Goal: Find specific page/section: Find specific page/section

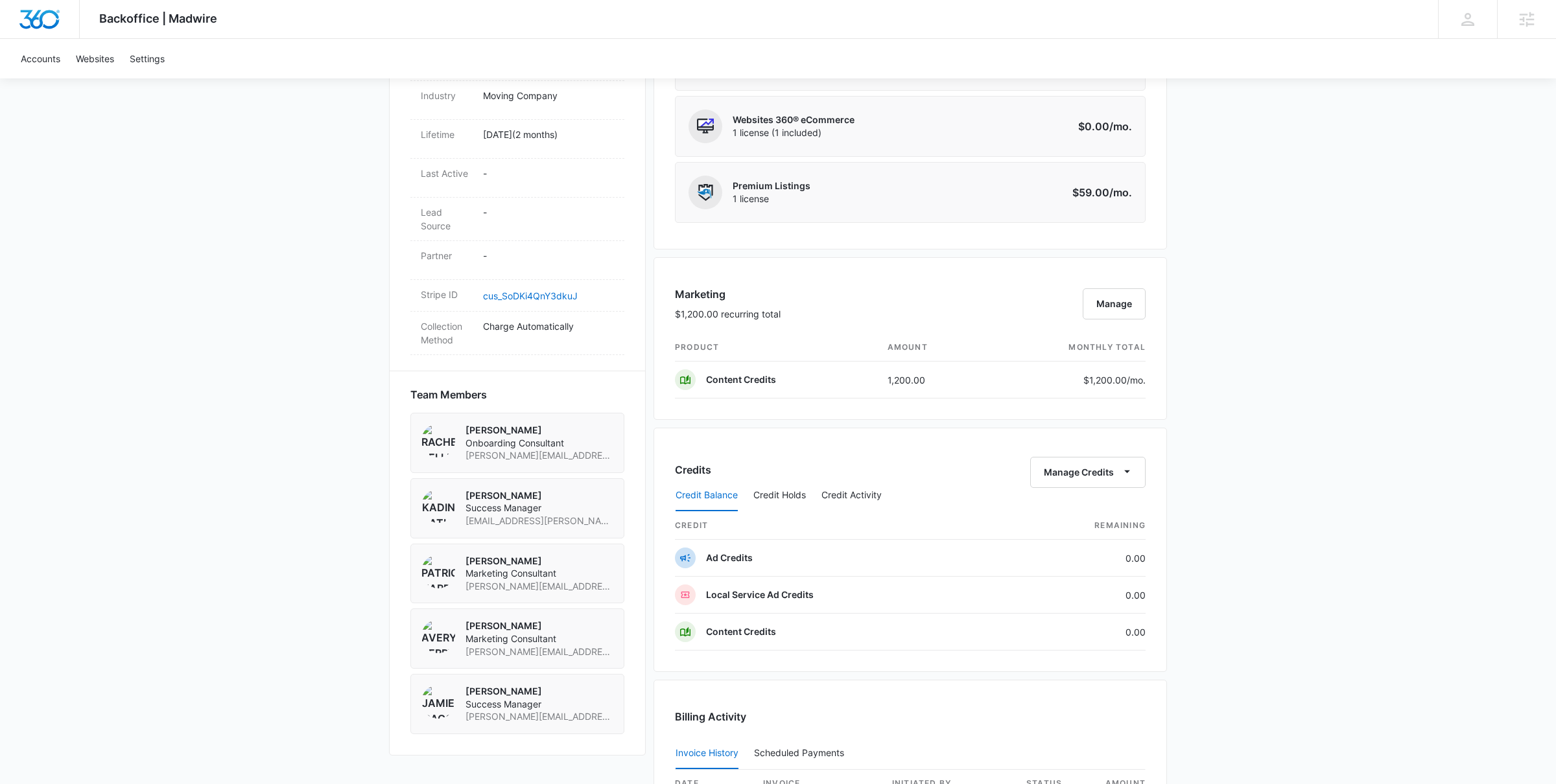
scroll to position [781, 0]
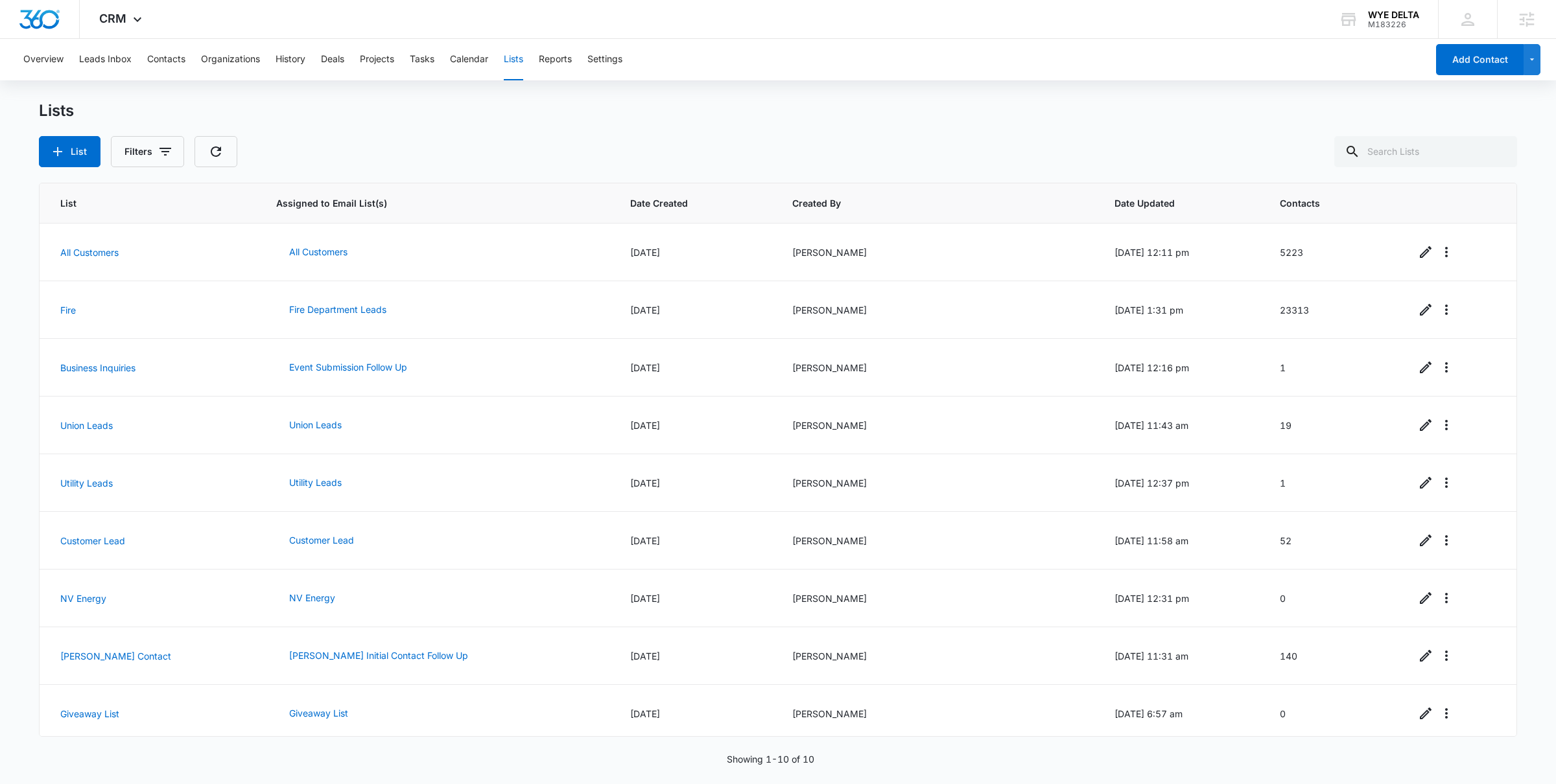
scroll to position [781, 0]
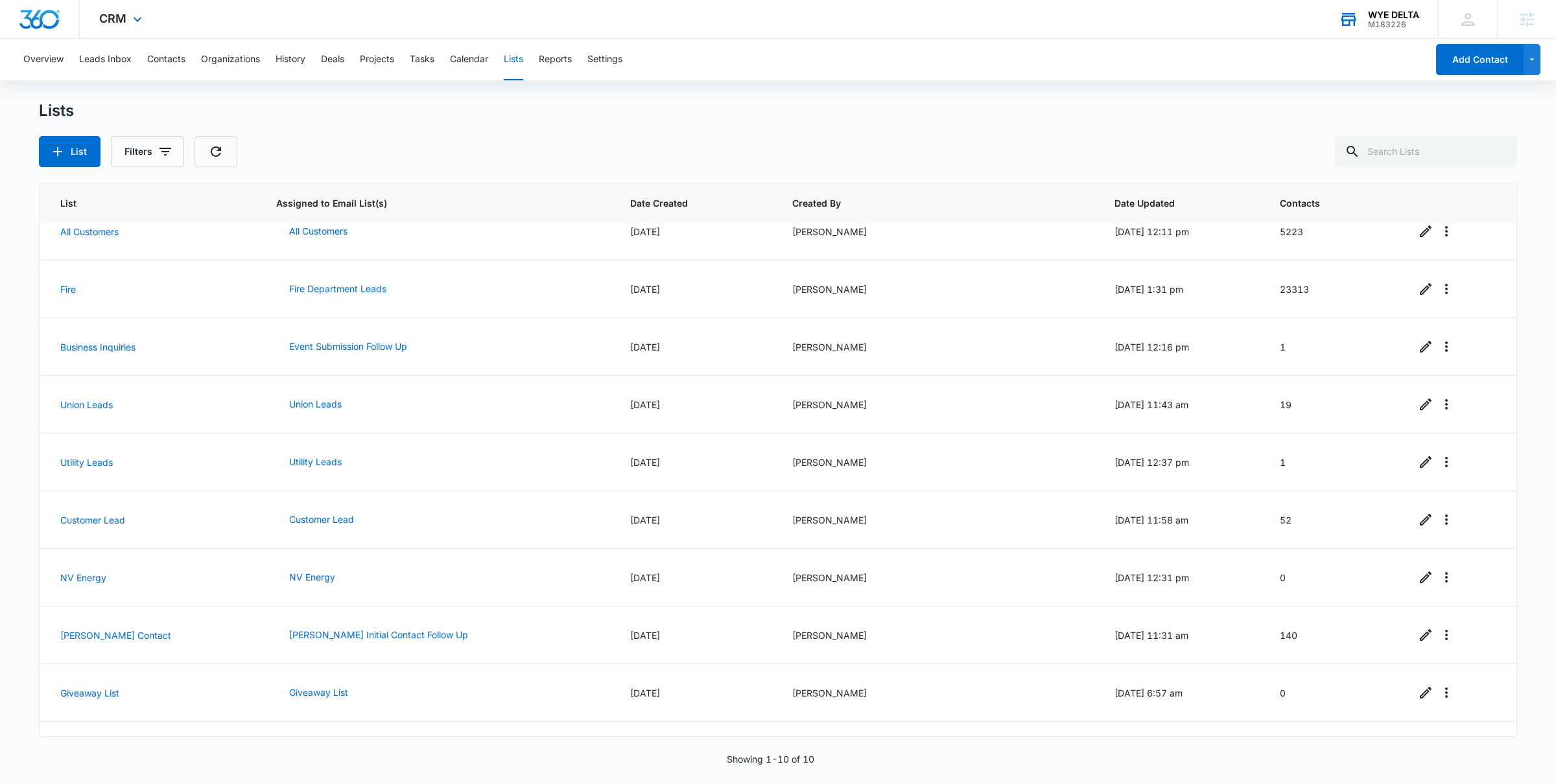
click at [1365, 22] on div "WYE DELTA M183226 Your Accounts View All" at bounding box center [1378, 19] width 119 height 38
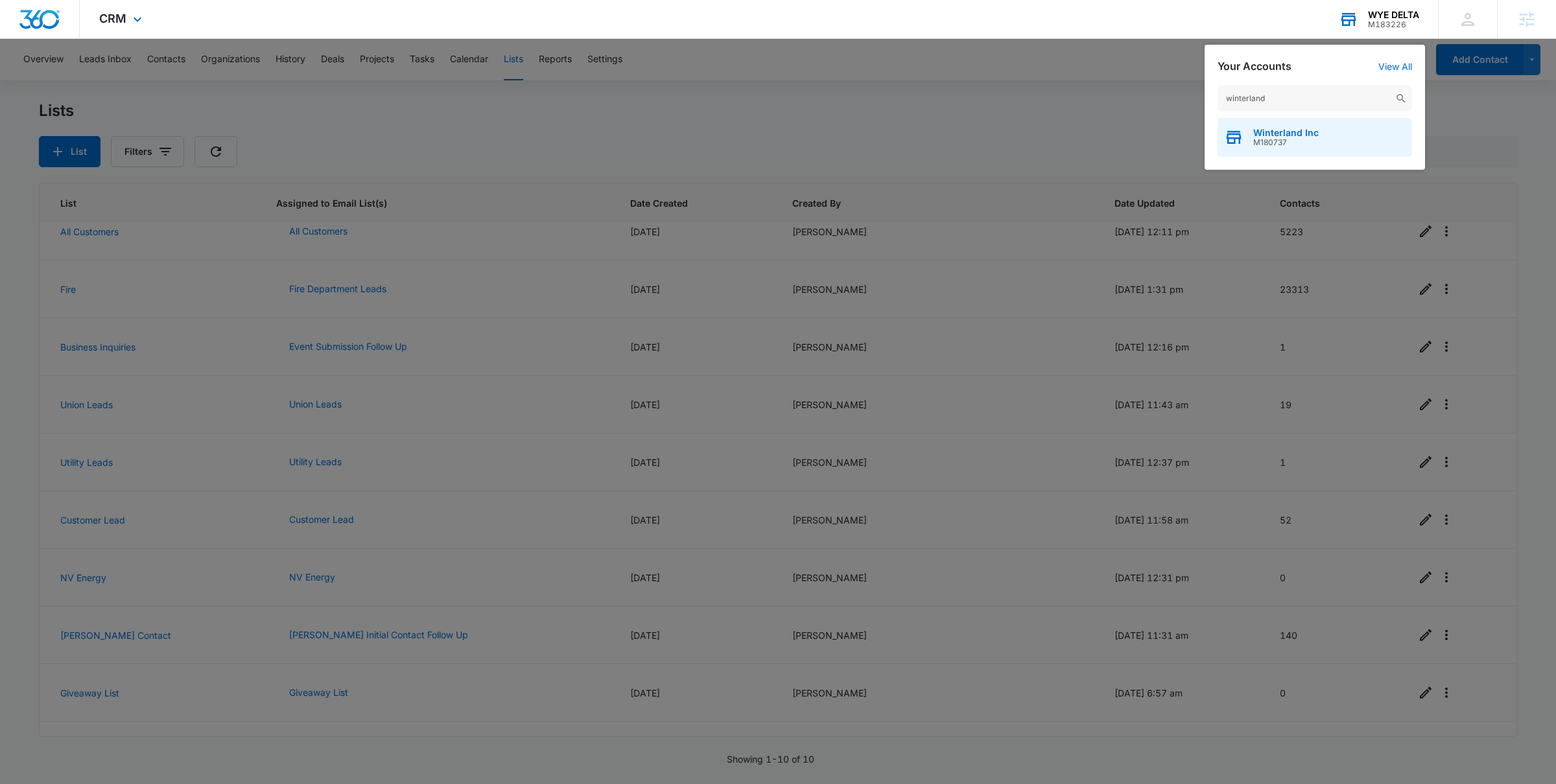
type input "winterland"
click at [1281, 134] on span "Winterland Inc" at bounding box center [1286, 133] width 65 height 10
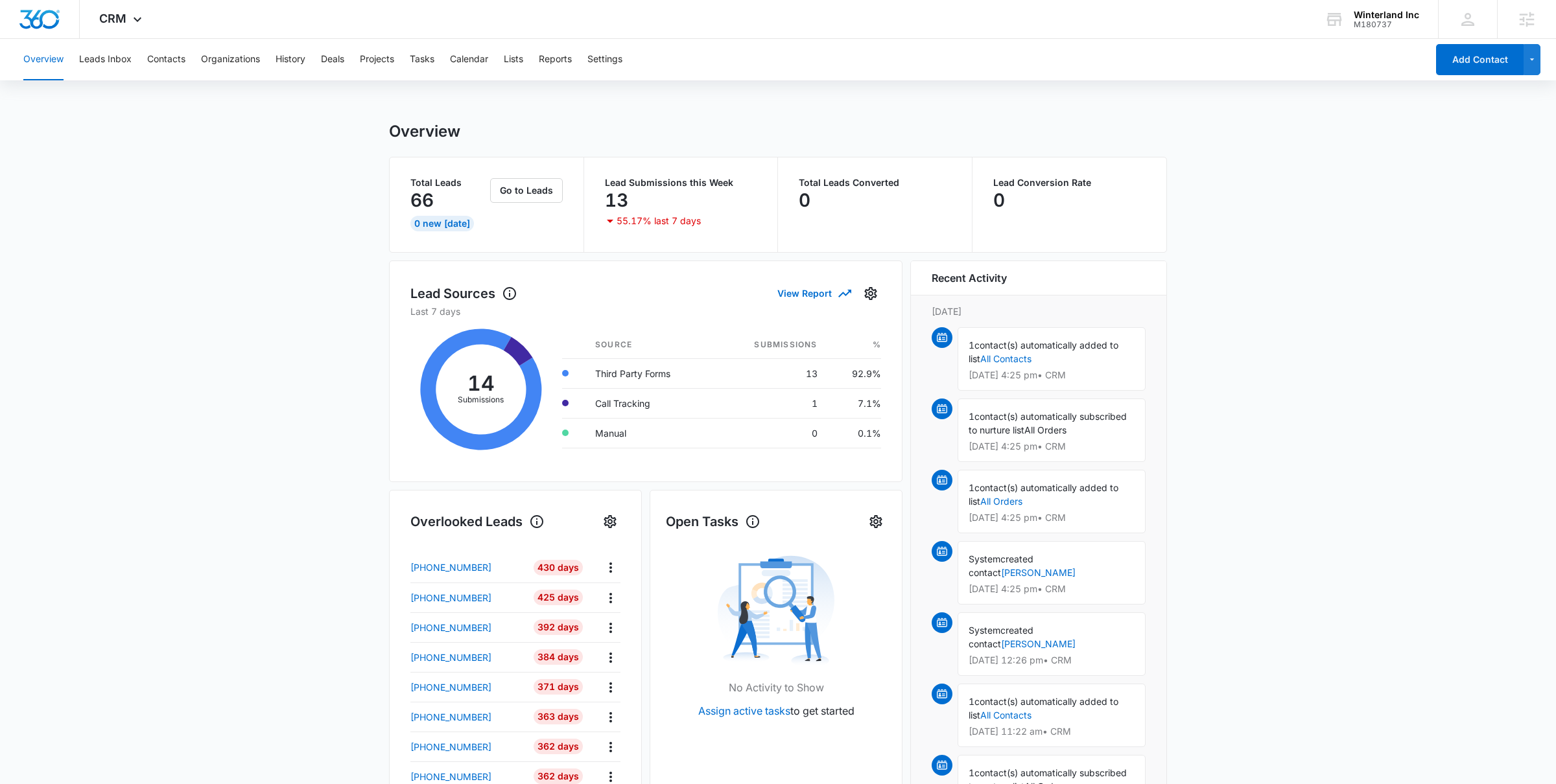
scroll to position [781, 0]
click at [1376, 14] on div "Winterland Inc" at bounding box center [1386, 15] width 65 height 10
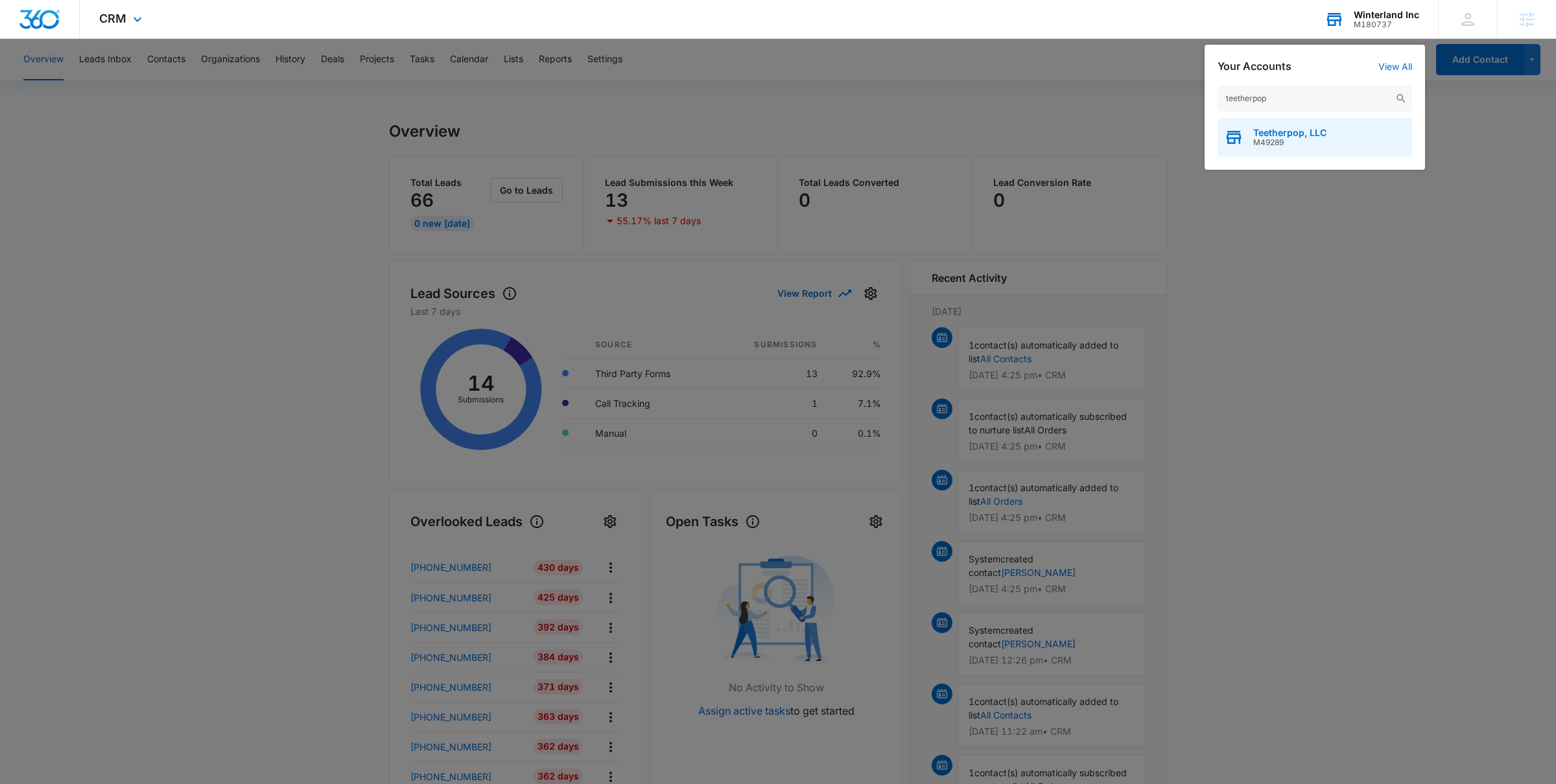
type input "teetherpop"
click at [1301, 135] on span "Teetherpop, LLC" at bounding box center [1290, 133] width 73 height 10
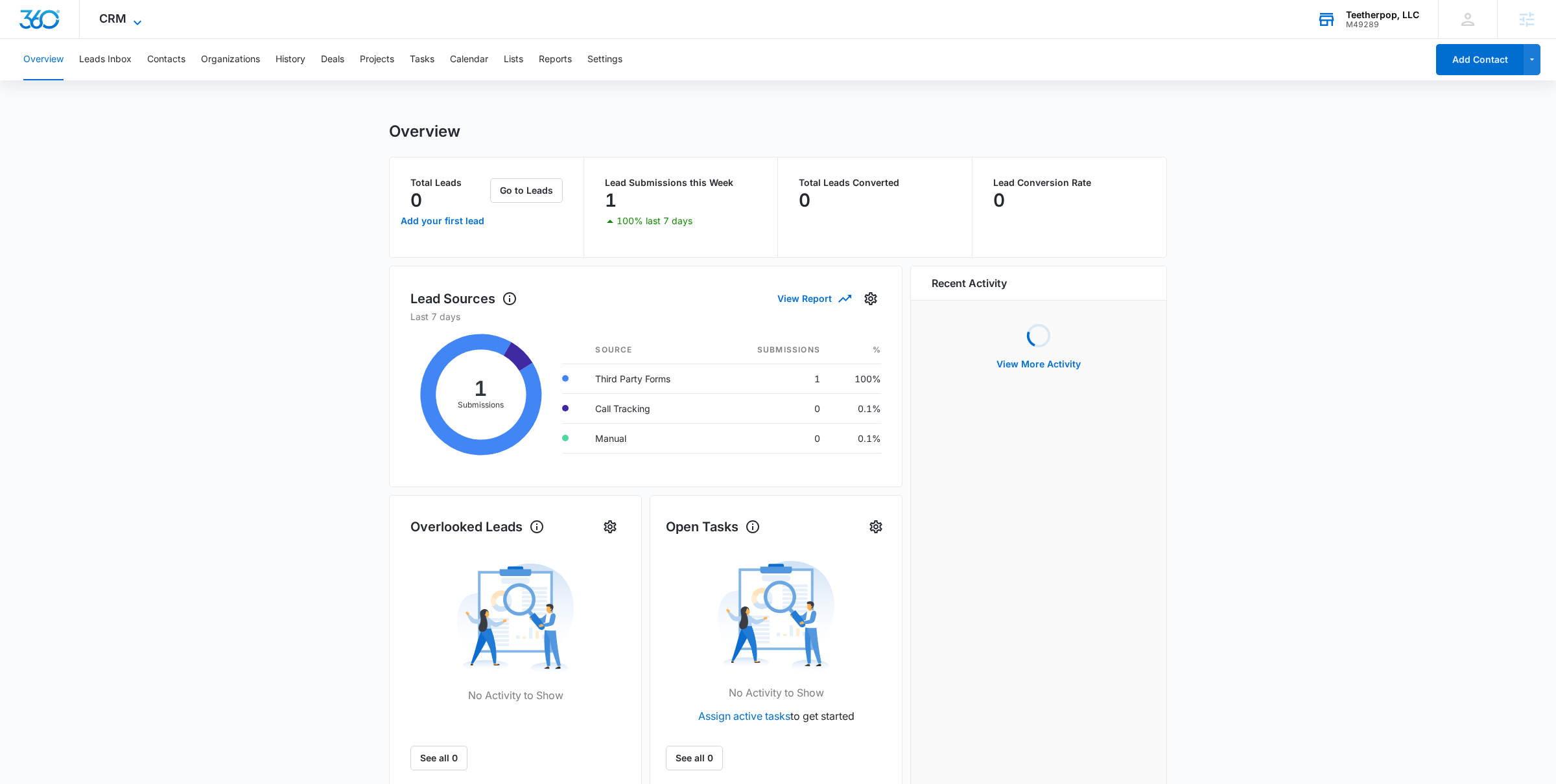
click at [122, 18] on span "CRM" at bounding box center [113, 18] width 27 height 14
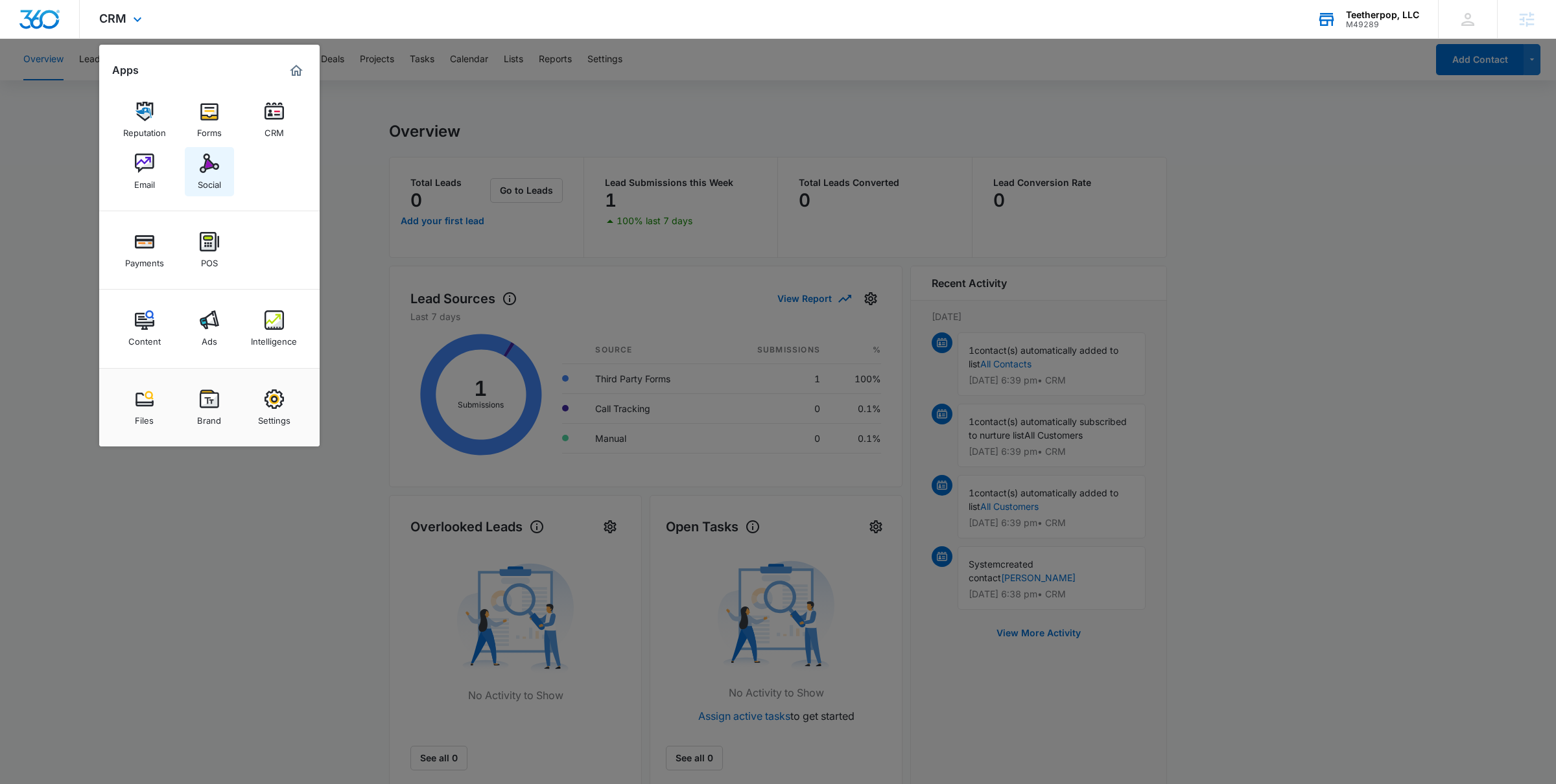
click at [209, 173] on div "Social" at bounding box center [209, 181] width 23 height 17
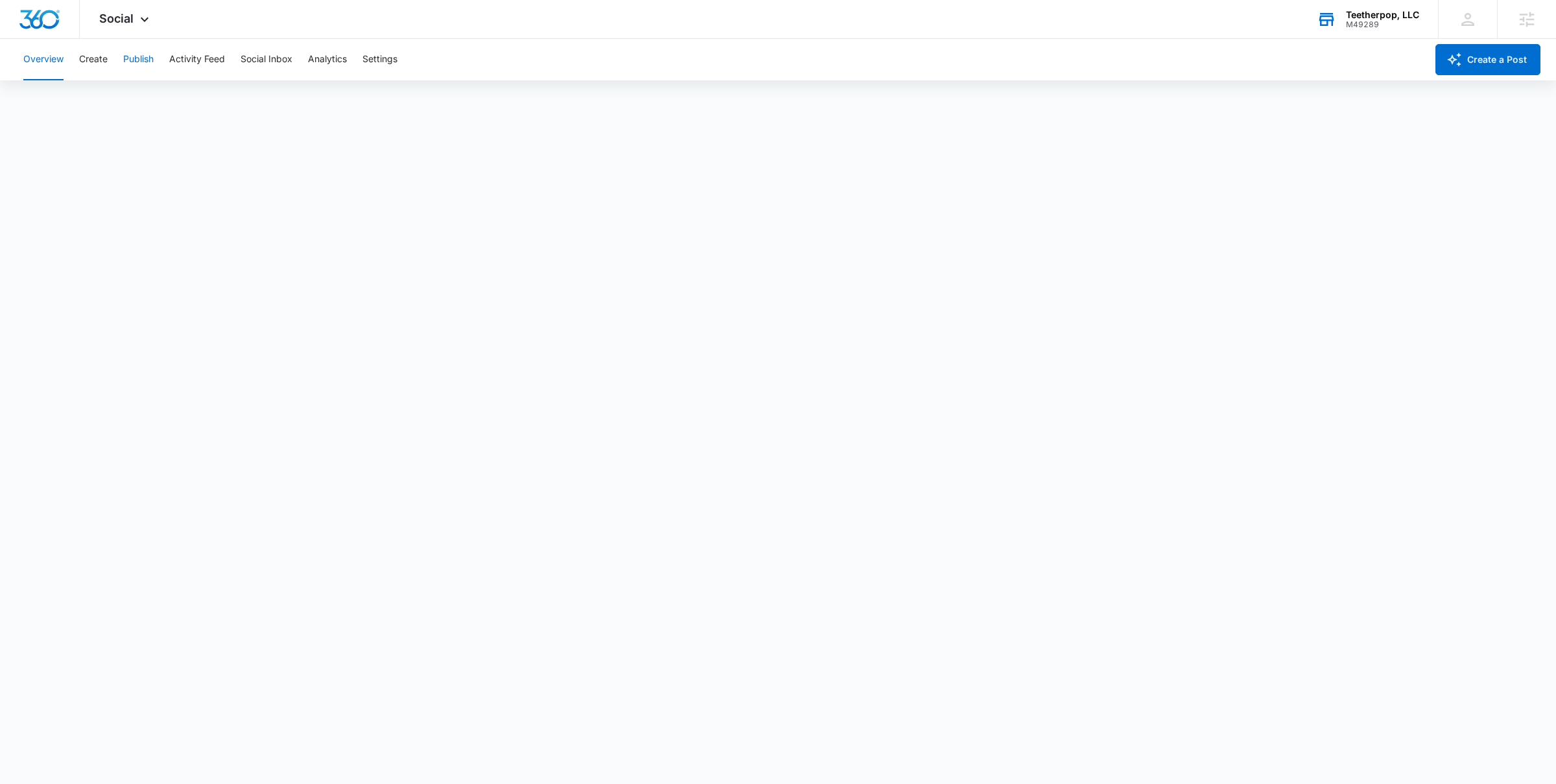
click at [129, 65] on button "Publish" at bounding box center [138, 60] width 30 height 42
click at [194, 51] on button "Activity Feed" at bounding box center [197, 60] width 56 height 42
click at [142, 60] on button "Publish" at bounding box center [138, 60] width 30 height 42
click at [115, 93] on button "Schedules" at bounding box center [99, 99] width 44 height 36
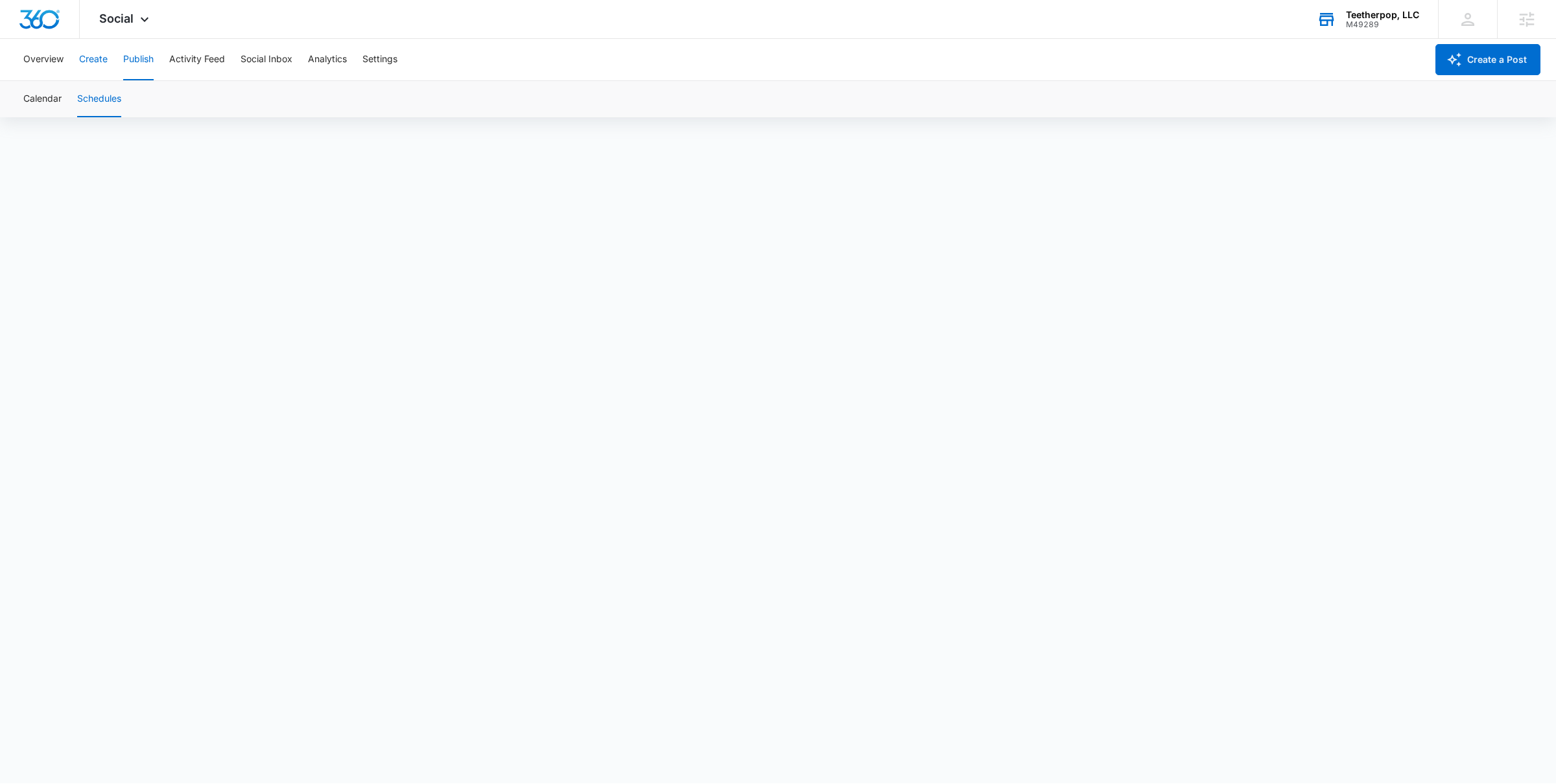
click at [89, 68] on button "Create" at bounding box center [93, 60] width 29 height 42
click at [116, 96] on button "Approvals" at bounding box center [127, 99] width 43 height 36
click at [55, 96] on button "Content Library" at bounding box center [56, 99] width 66 height 36
click at [150, 58] on button "Publish" at bounding box center [138, 60] width 30 height 42
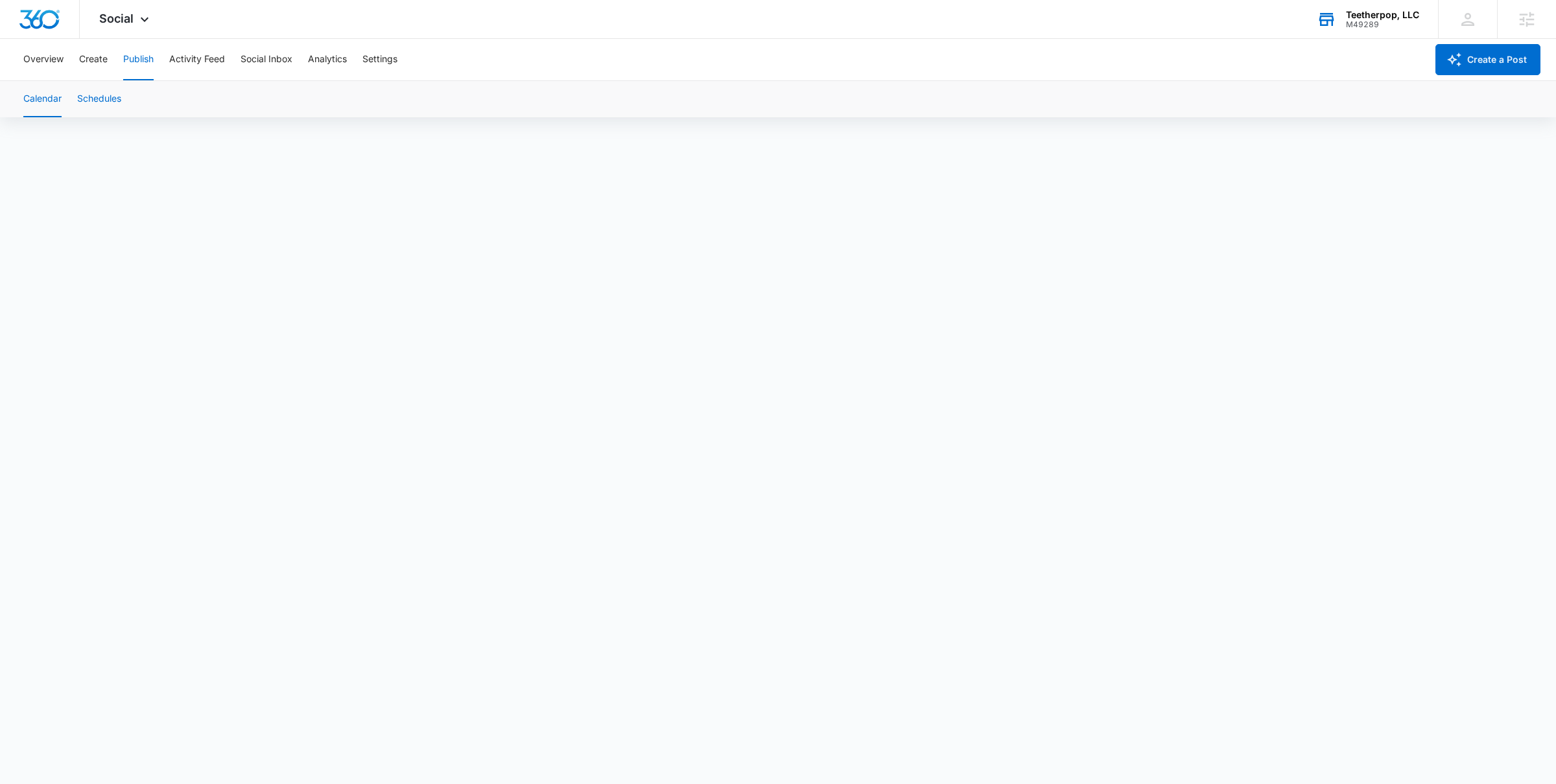
click at [113, 96] on button "Schedules" at bounding box center [99, 99] width 44 height 36
click at [103, 63] on button "Create" at bounding box center [93, 60] width 29 height 42
click at [151, 103] on div "Content Library Approvals Recommendations Auto Import" at bounding box center [778, 99] width 1525 height 36
click at [126, 103] on button "Approvals" at bounding box center [127, 99] width 43 height 36
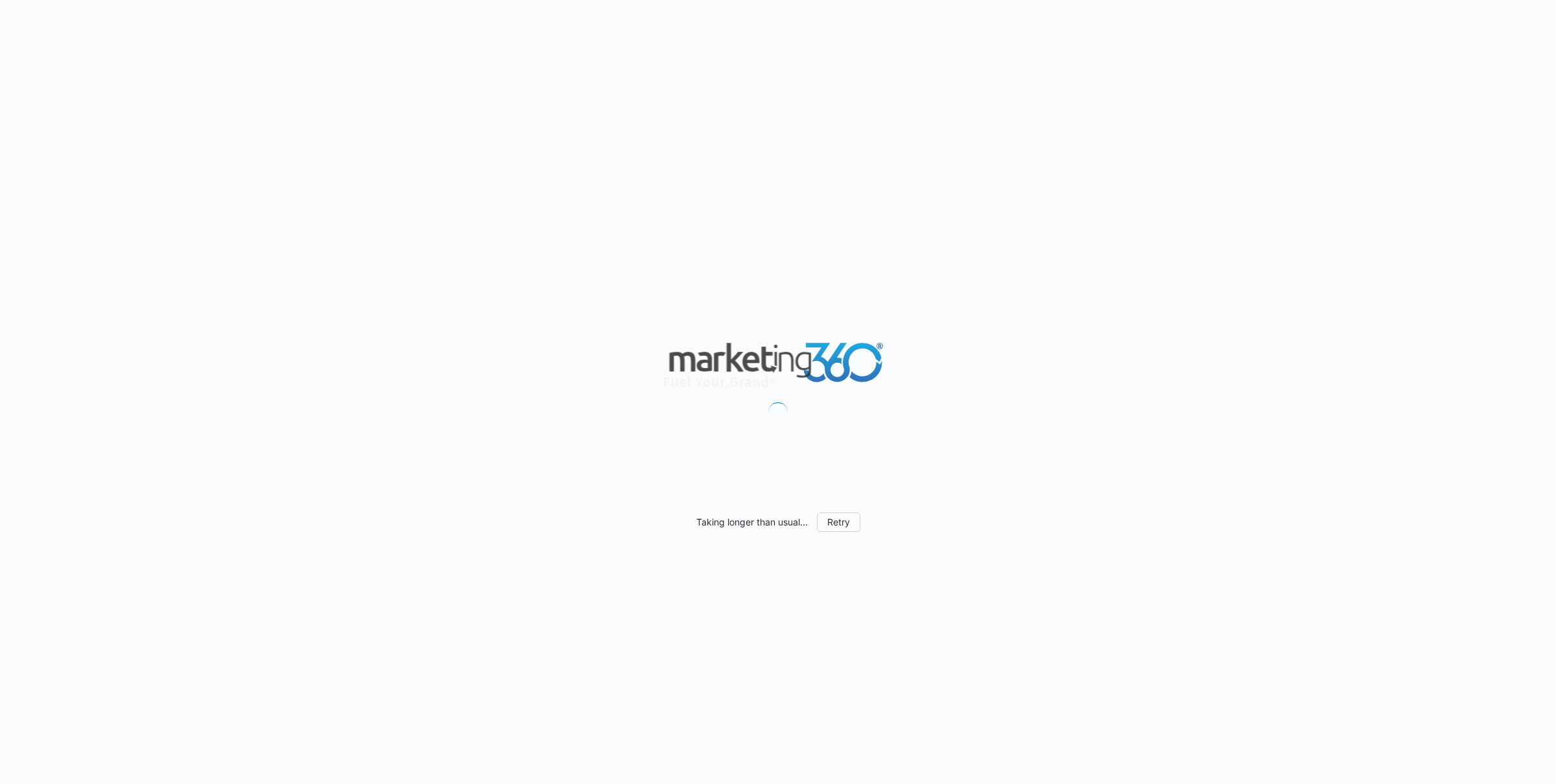
scroll to position [798, 0]
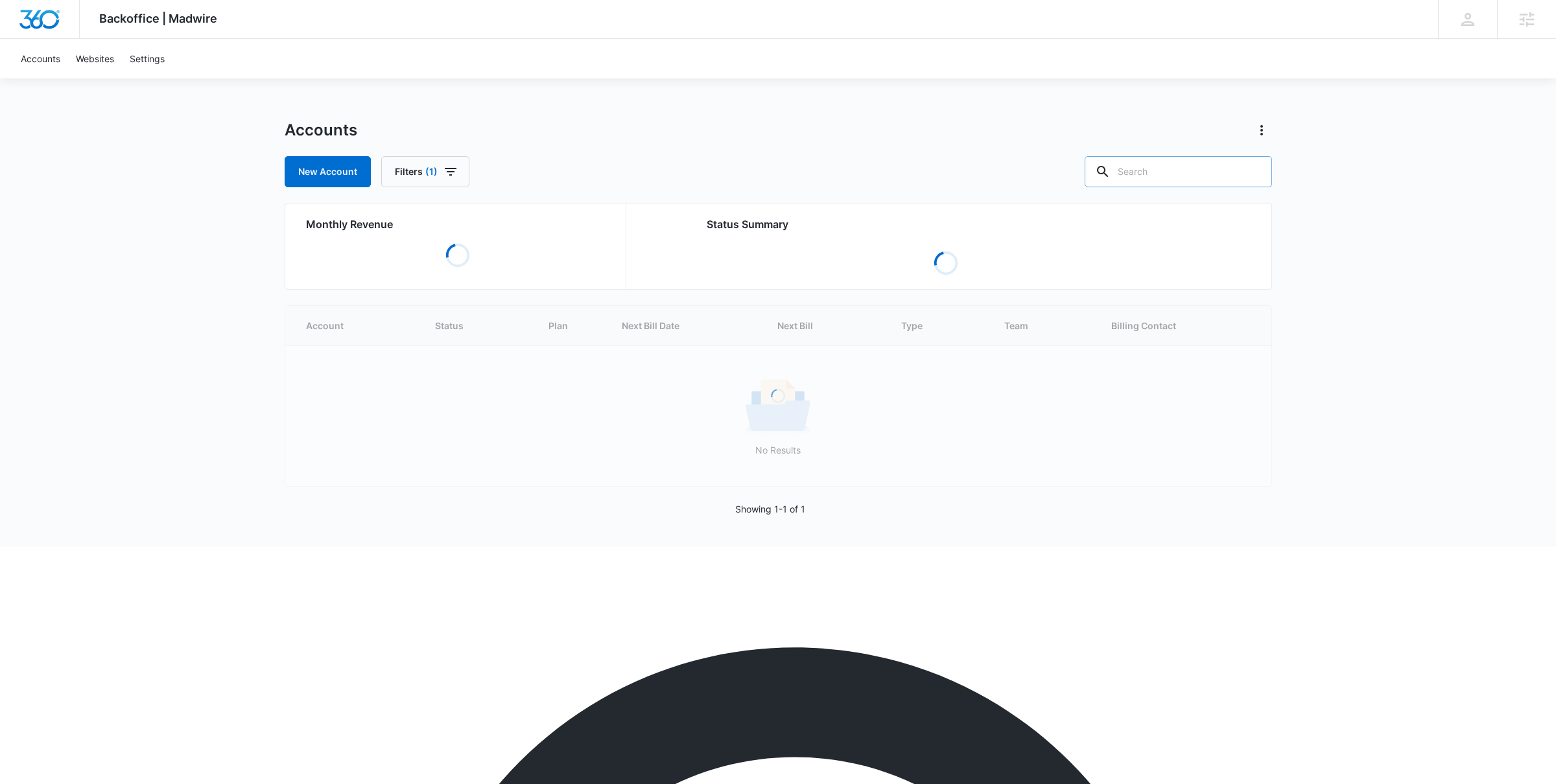
click at [1175, 164] on input "text" at bounding box center [1179, 171] width 188 height 31
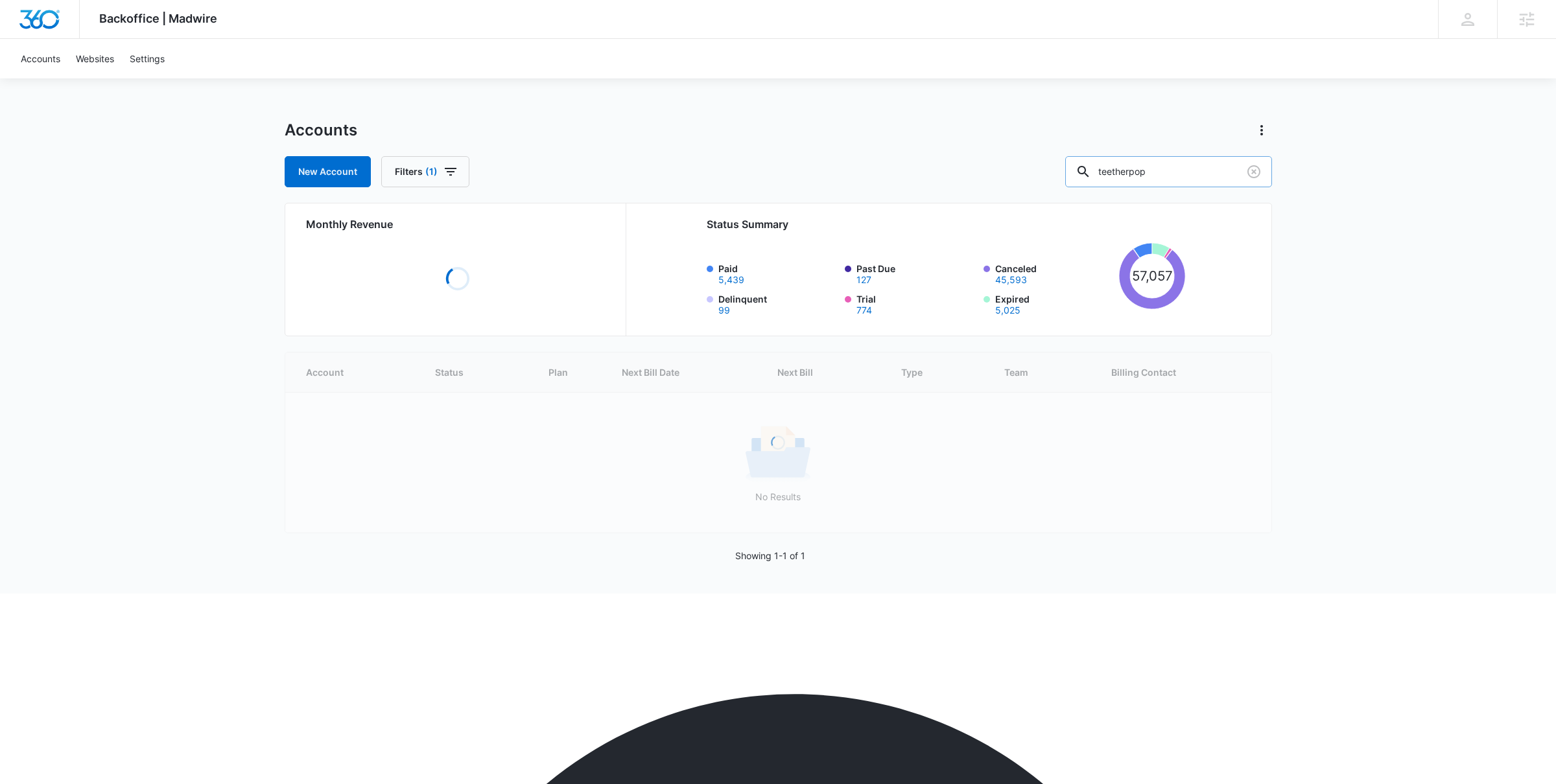
type input "teetherpop"
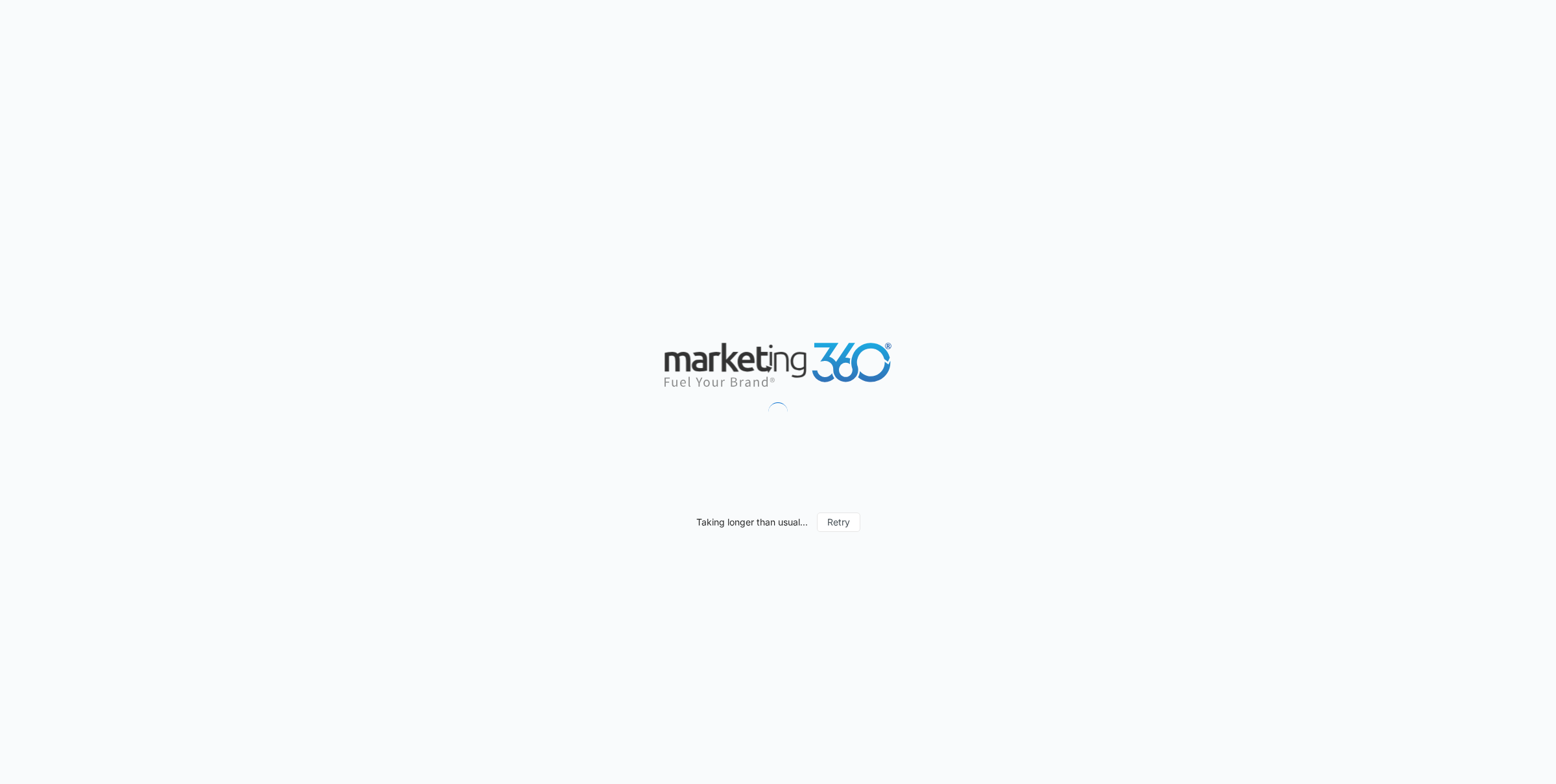
scroll to position [798, 0]
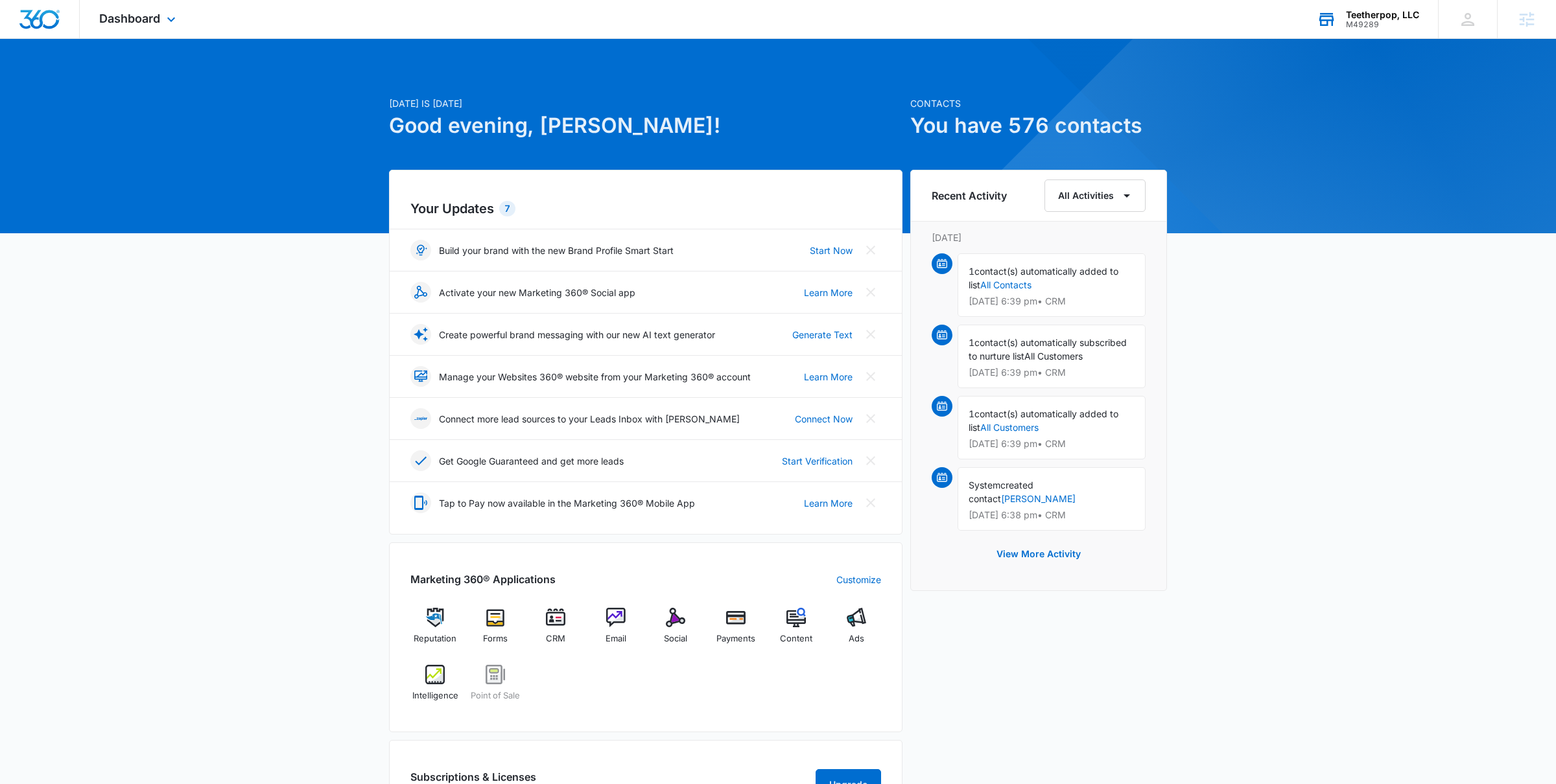
click at [1351, 21] on div "M49289" at bounding box center [1383, 24] width 73 height 9
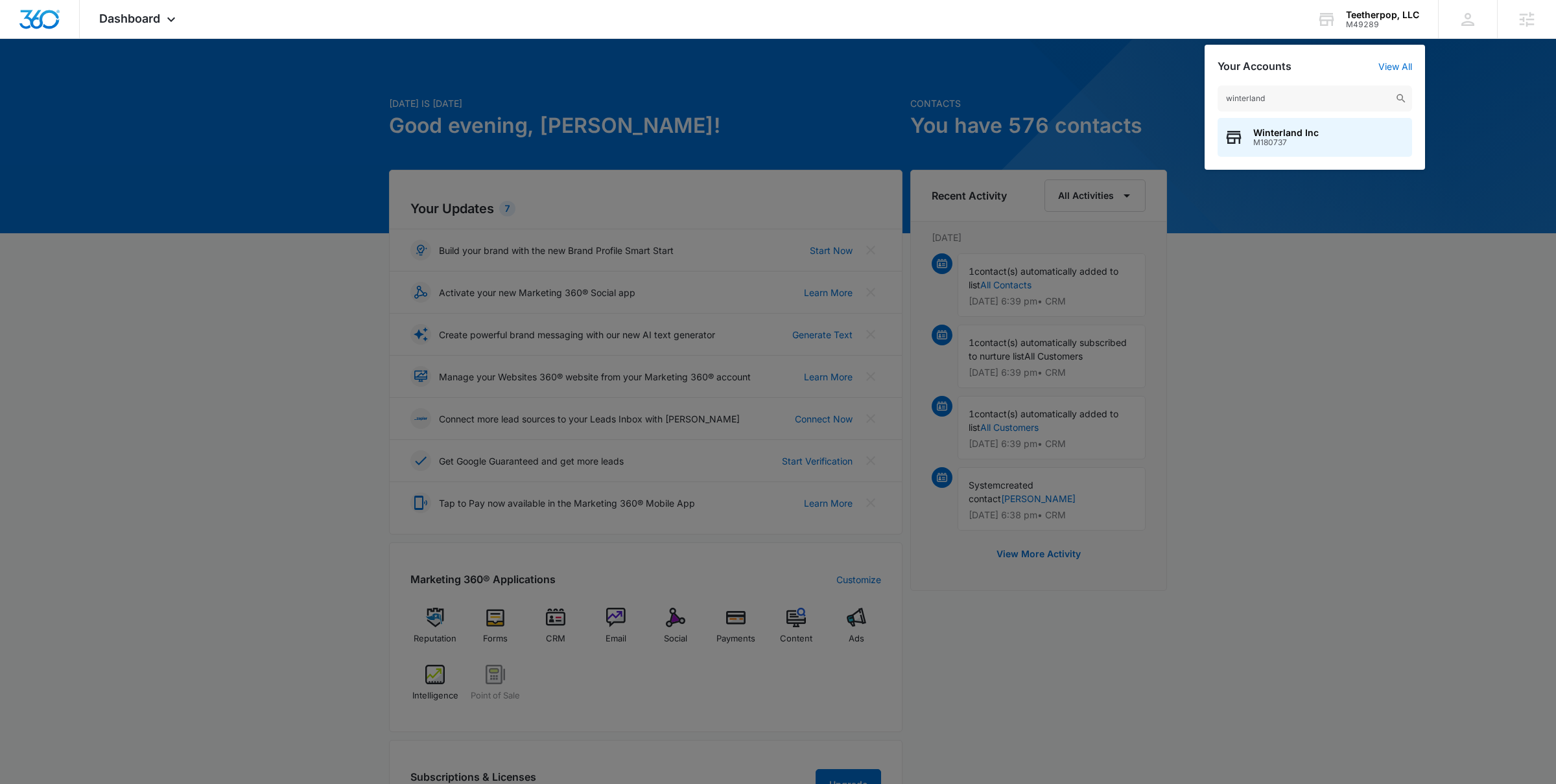
type input "winterland"
click at [1275, 141] on span "M180737" at bounding box center [1286, 142] width 65 height 9
